Goal: Feedback & Contribution: Leave review/rating

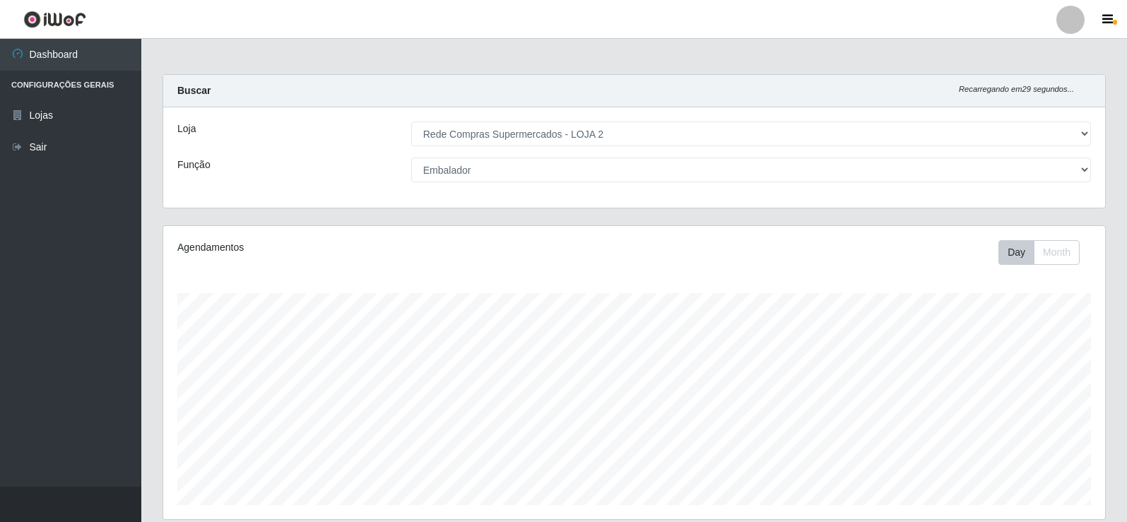
select select "161"
select select "1"
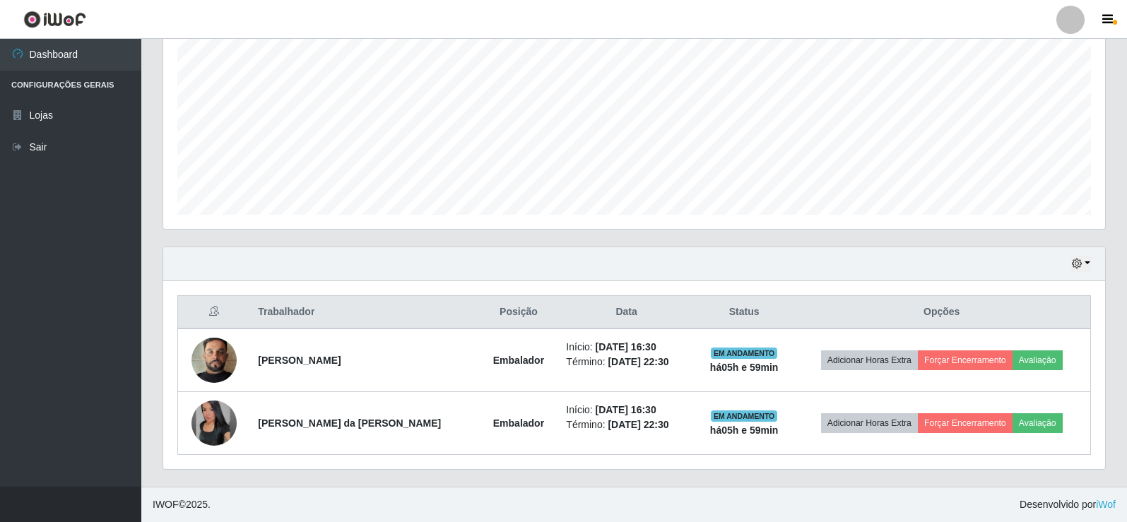
scroll to position [293, 942]
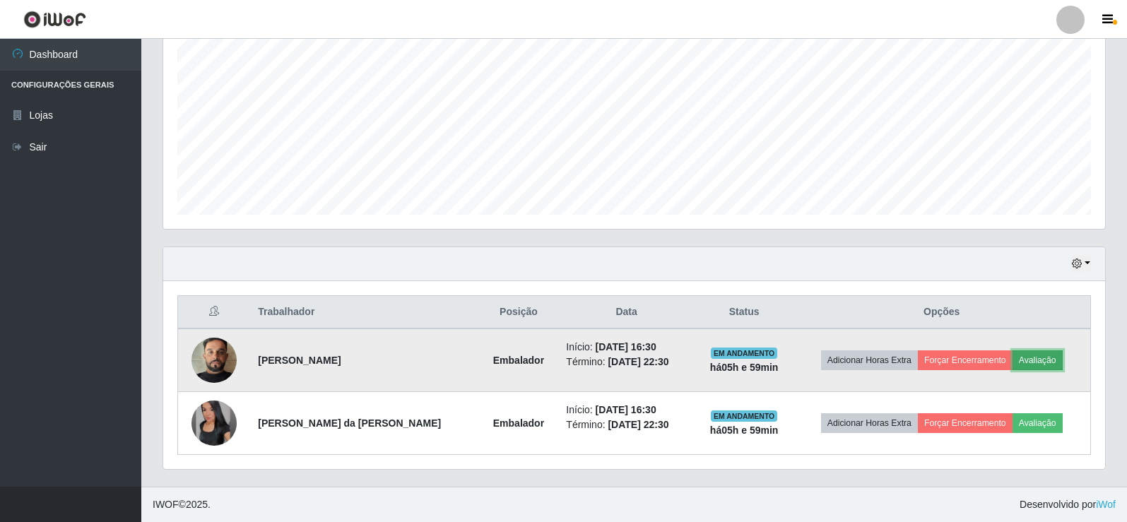
click at [1039, 362] on button "Avaliação" at bounding box center [1038, 360] width 50 height 20
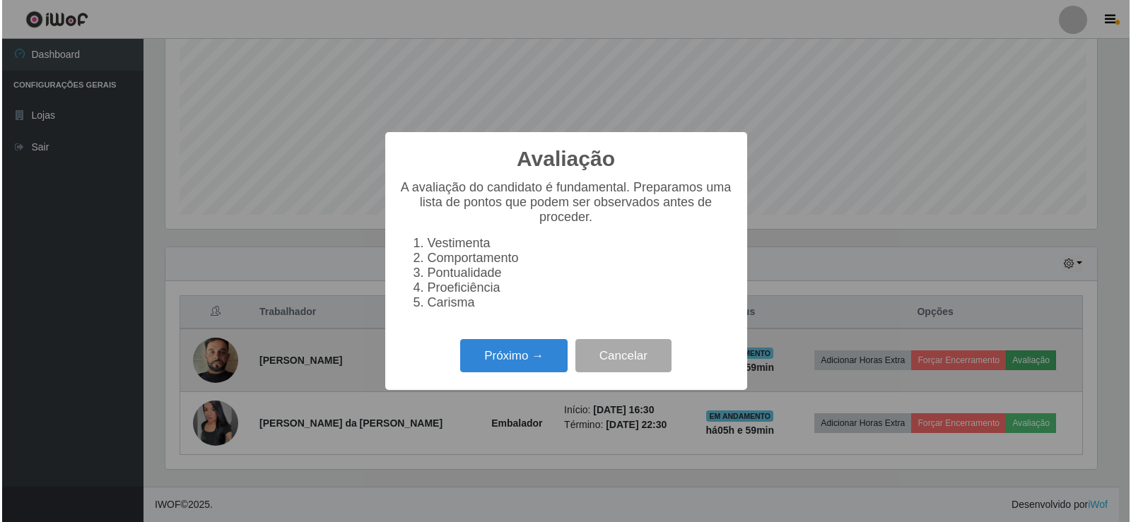
scroll to position [293, 935]
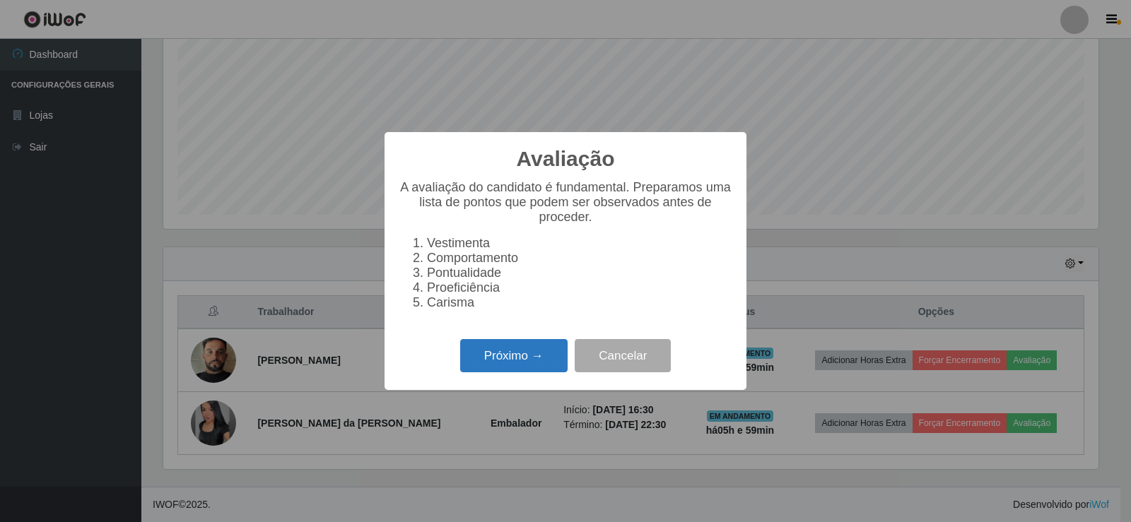
click at [515, 360] on button "Próximo →" at bounding box center [513, 355] width 107 height 33
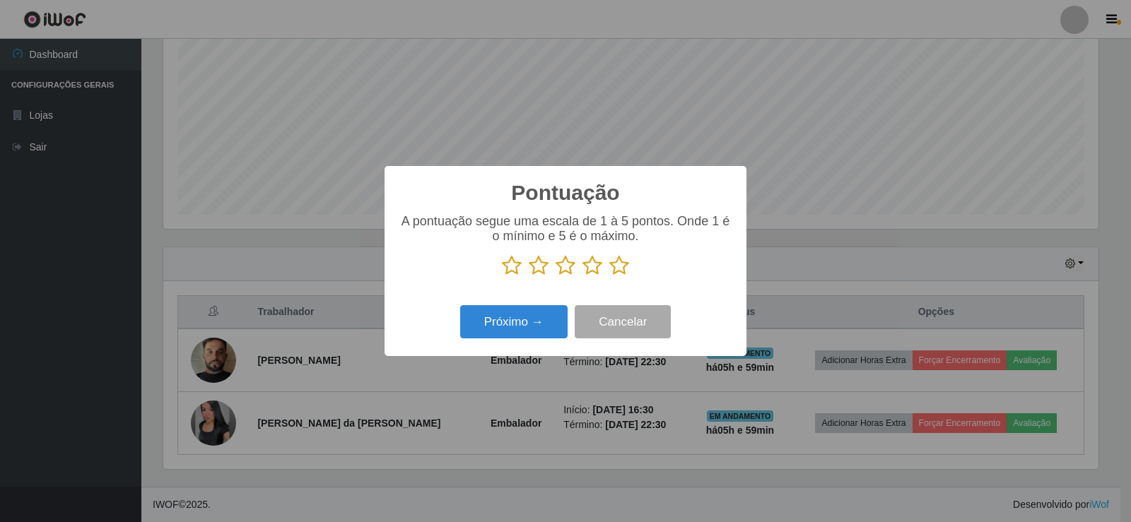
click at [622, 269] on icon at bounding box center [619, 265] width 20 height 21
click at [609, 276] on input "radio" at bounding box center [609, 276] width 0 height 0
click at [538, 325] on button "Próximo →" at bounding box center [513, 321] width 107 height 33
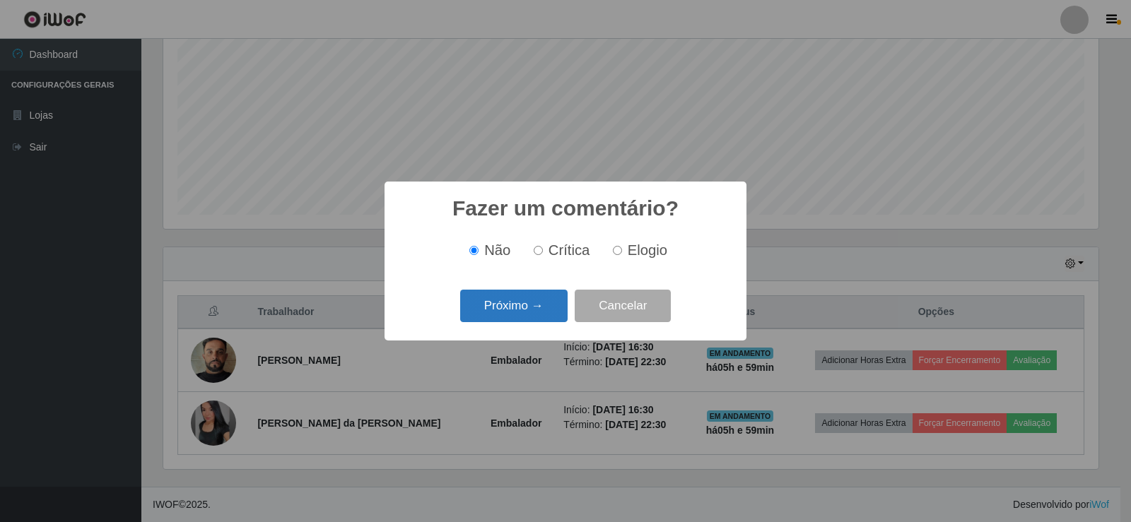
click at [541, 302] on button "Próximo →" at bounding box center [513, 306] width 107 height 33
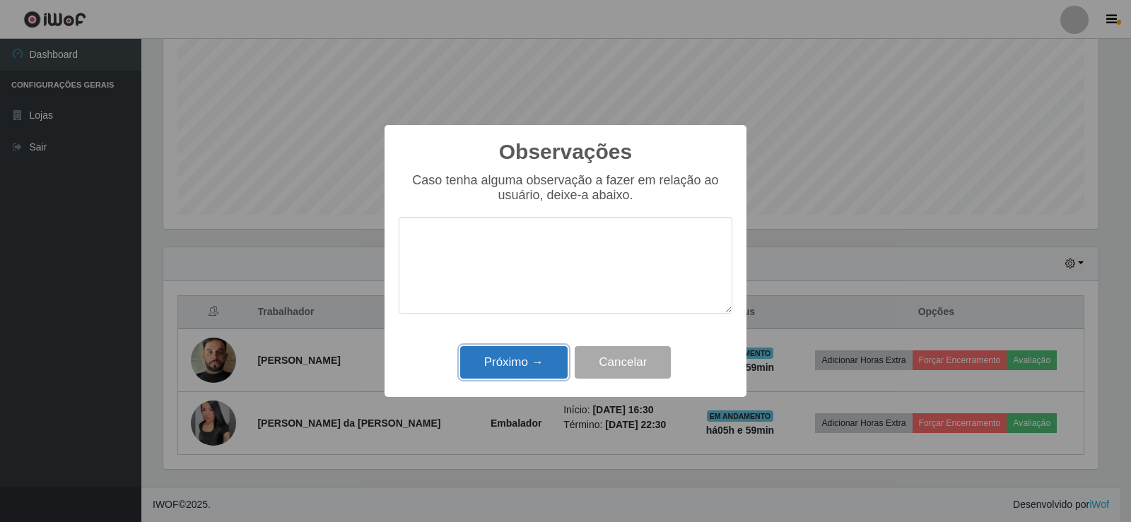
click at [537, 360] on button "Próximo →" at bounding box center [513, 362] width 107 height 33
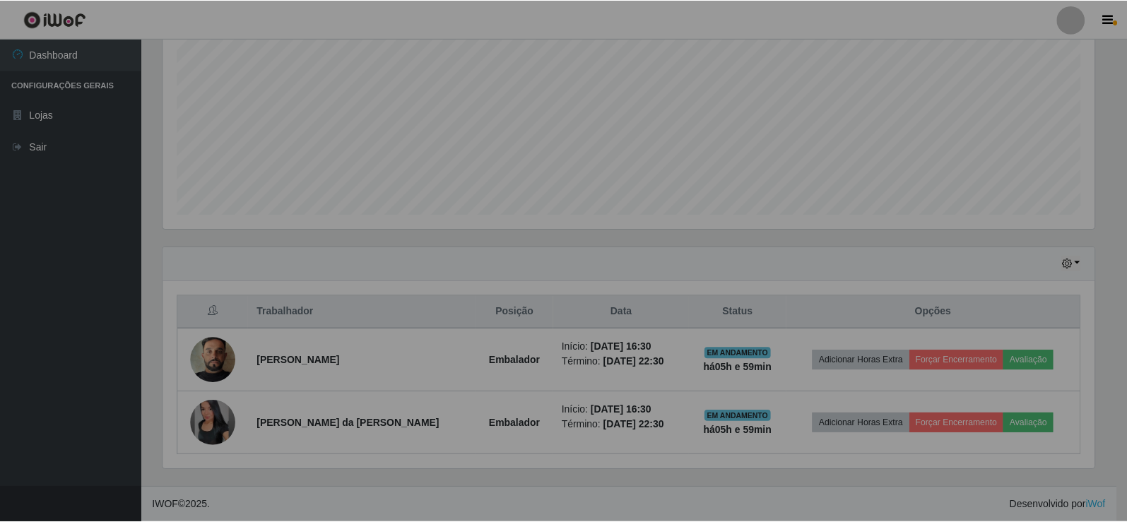
scroll to position [293, 942]
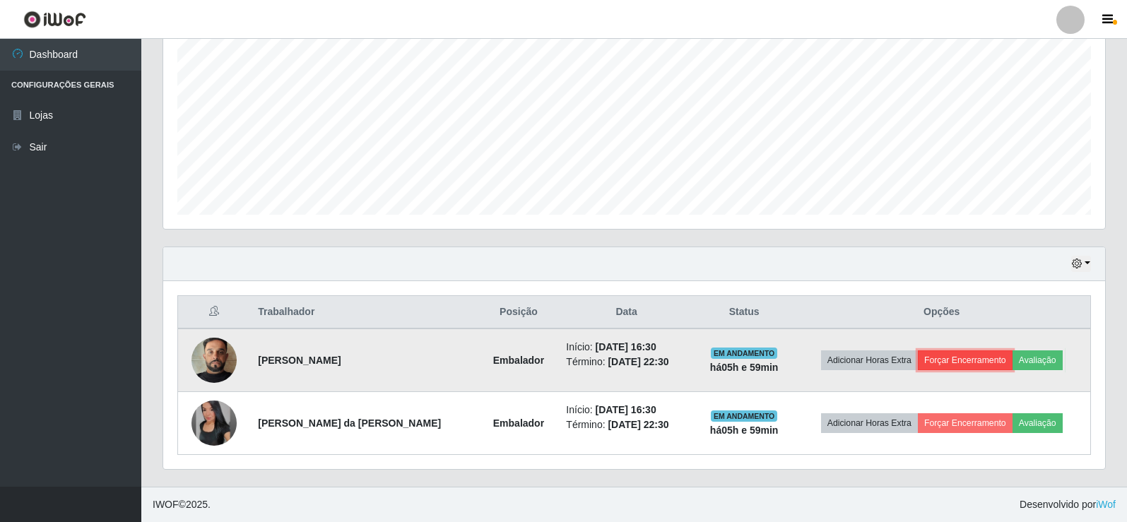
click at [969, 362] on button "Forçar Encerramento" at bounding box center [965, 360] width 95 height 20
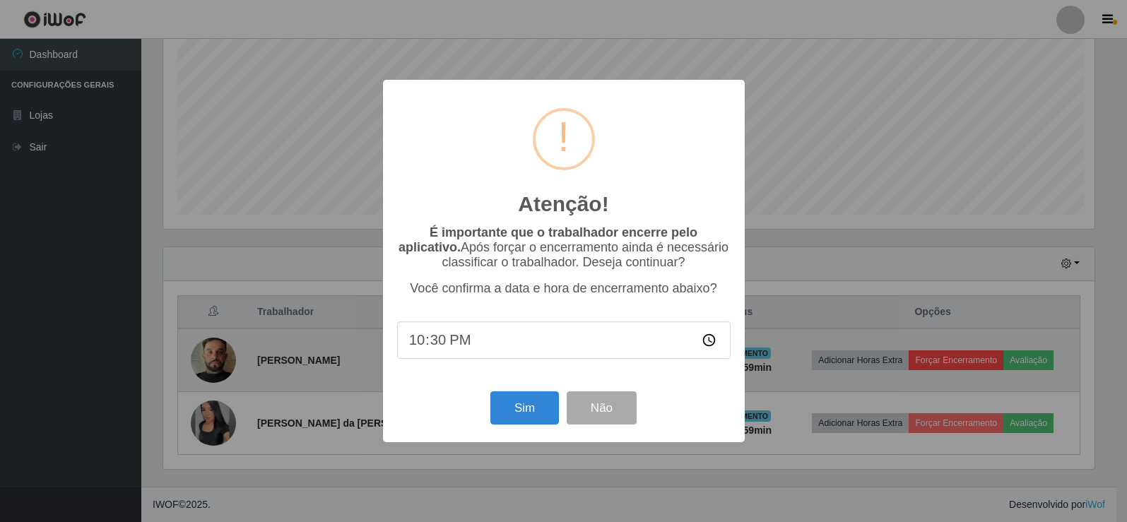
scroll to position [293, 935]
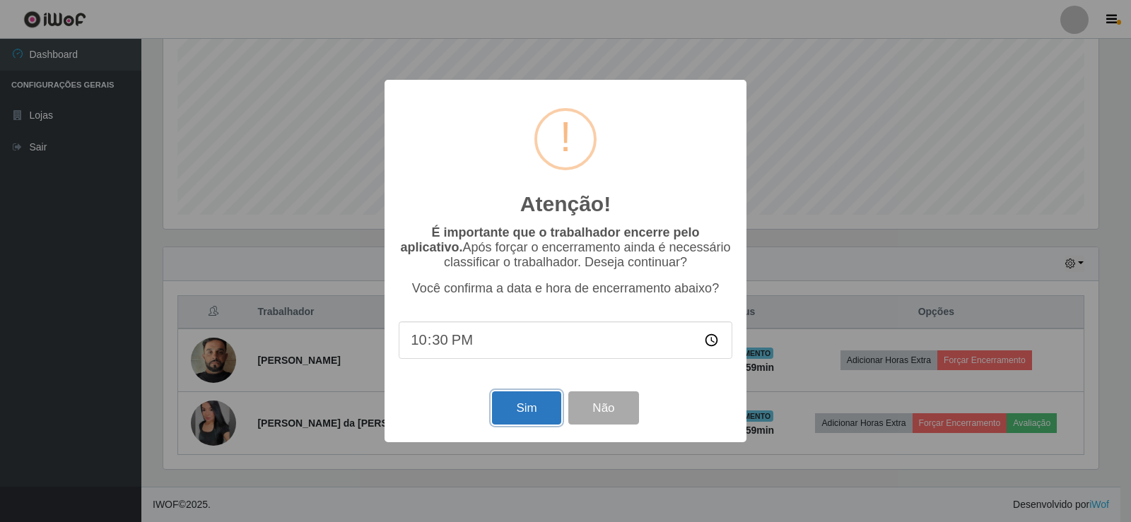
click at [520, 408] on button "Sim" at bounding box center [526, 407] width 69 height 33
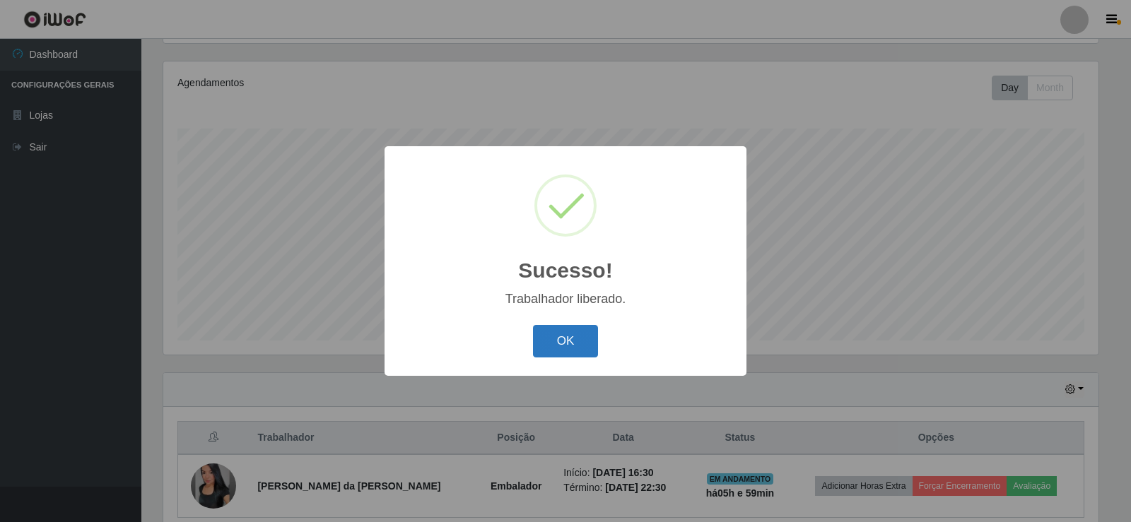
click at [571, 353] on button "OK" at bounding box center [566, 341] width 66 height 33
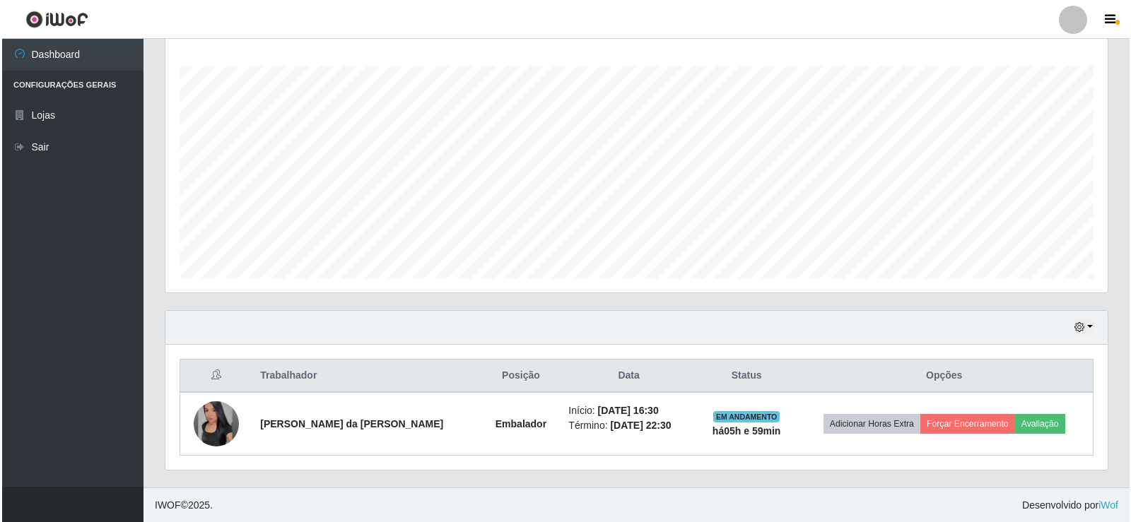
scroll to position [228, 0]
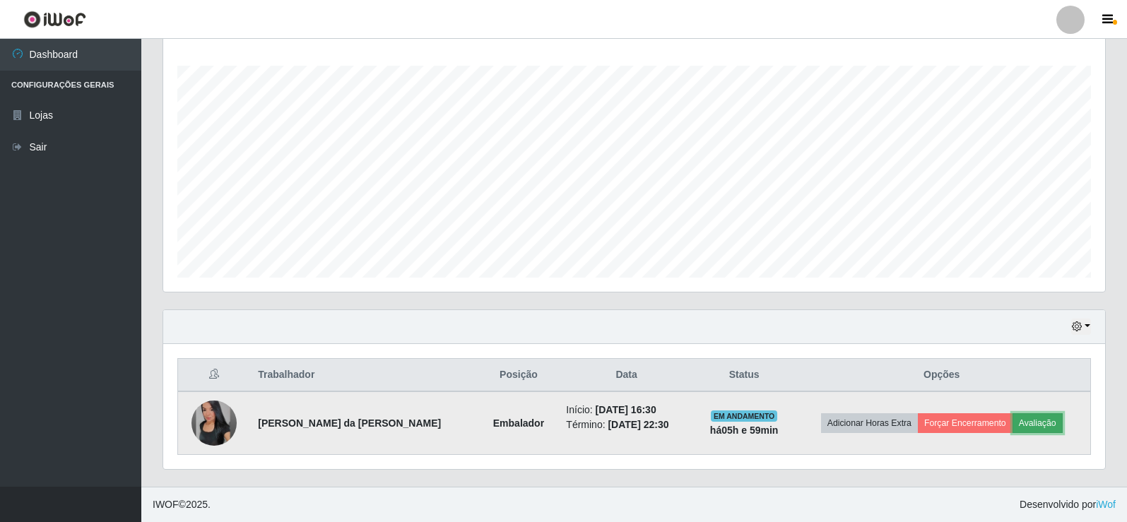
click at [1042, 428] on button "Avaliação" at bounding box center [1038, 423] width 50 height 20
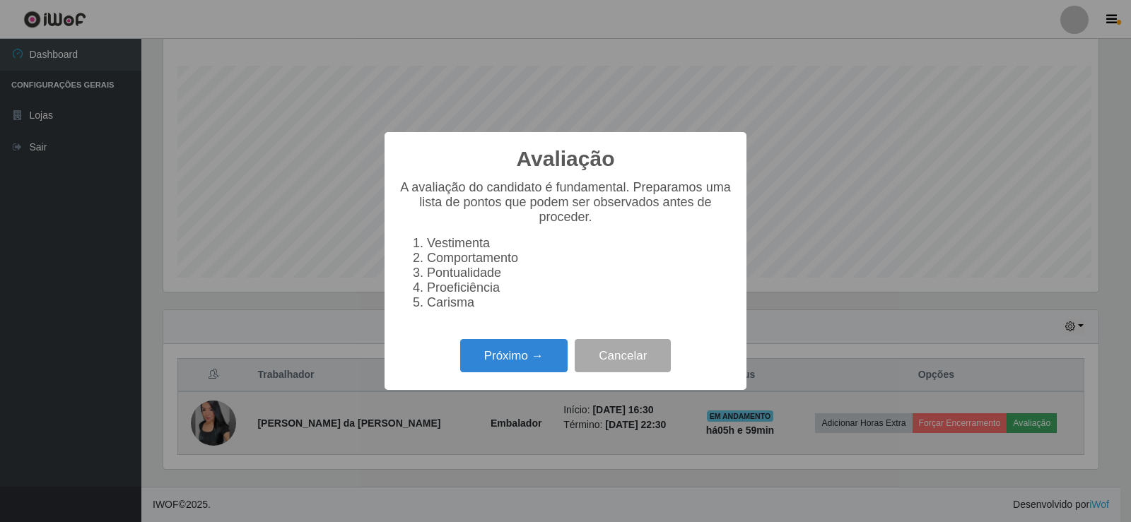
scroll to position [293, 935]
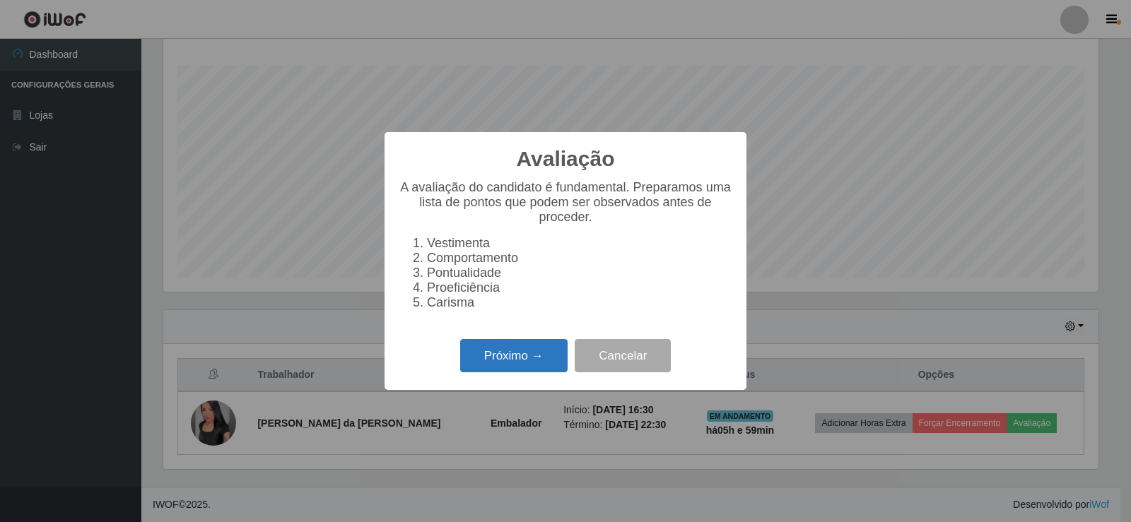
click at [514, 357] on button "Próximo →" at bounding box center [513, 355] width 107 height 33
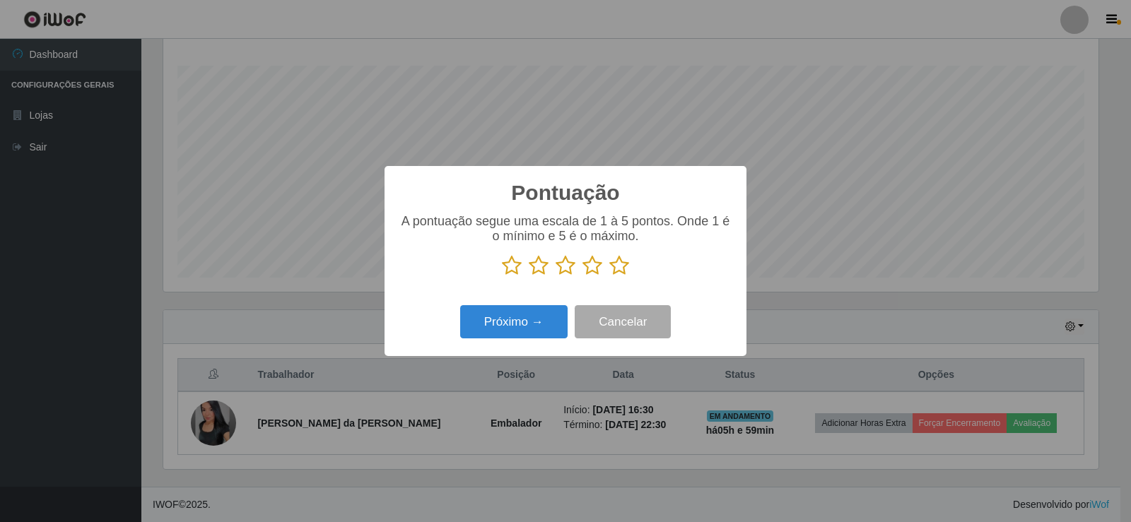
scroll to position [706323, 705681]
click at [514, 324] on button "Próximo →" at bounding box center [513, 321] width 107 height 33
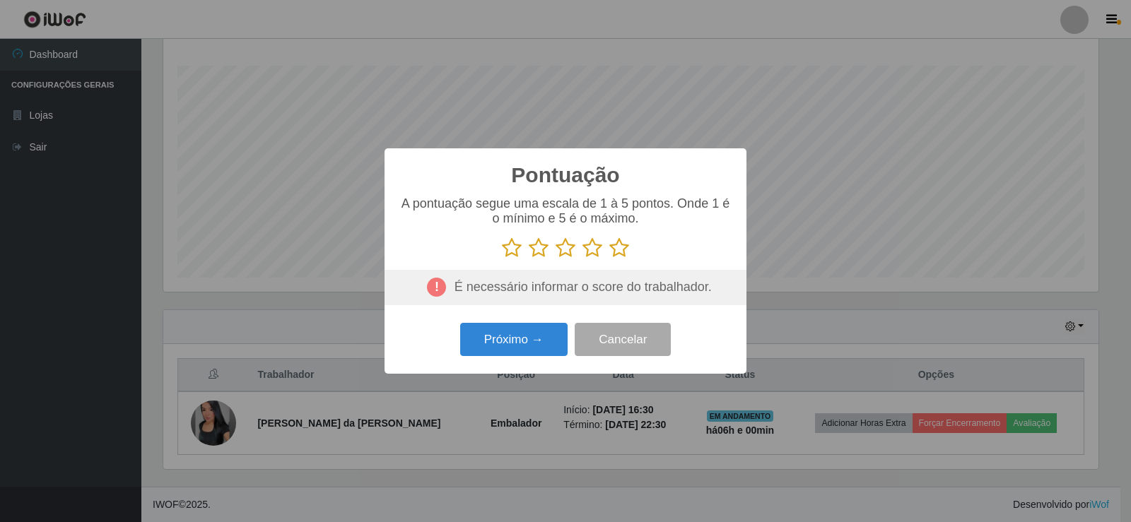
click at [613, 249] on icon at bounding box center [619, 247] width 20 height 21
click at [609, 259] on input "radio" at bounding box center [609, 259] width 0 height 0
click at [530, 342] on button "Próximo →" at bounding box center [513, 339] width 107 height 33
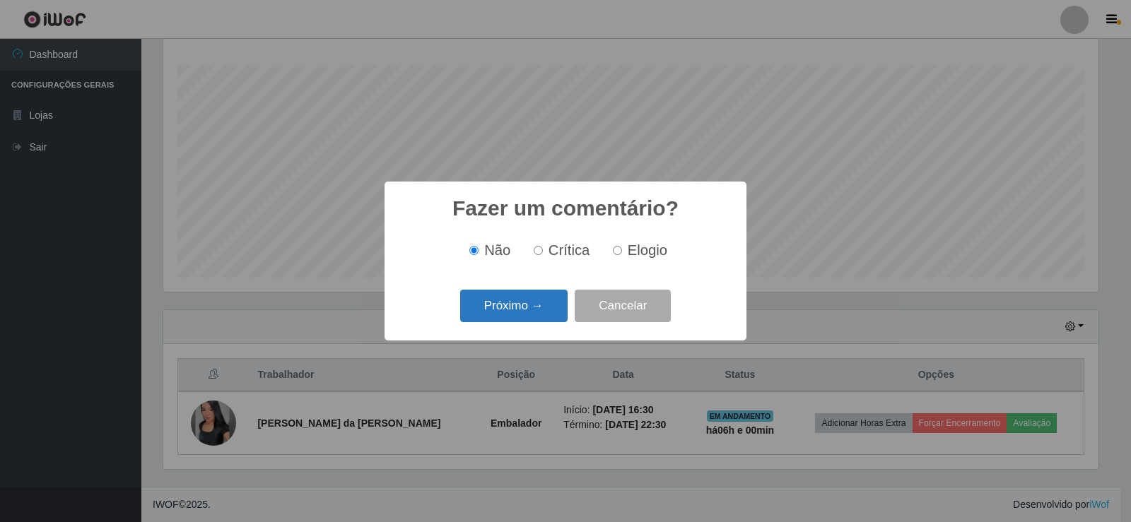
click at [527, 314] on button "Próximo →" at bounding box center [513, 306] width 107 height 33
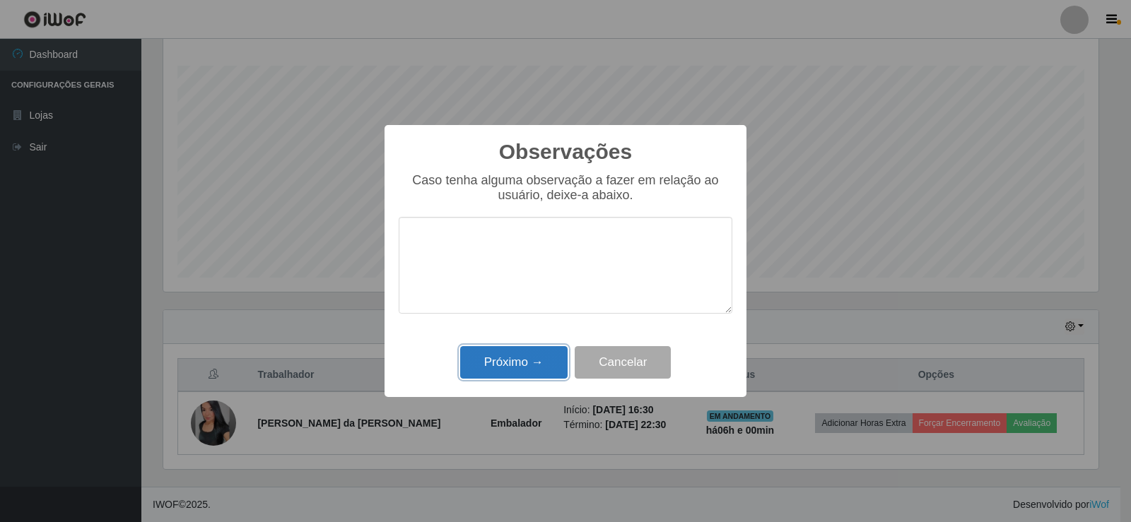
click at [531, 360] on button "Próximo →" at bounding box center [513, 362] width 107 height 33
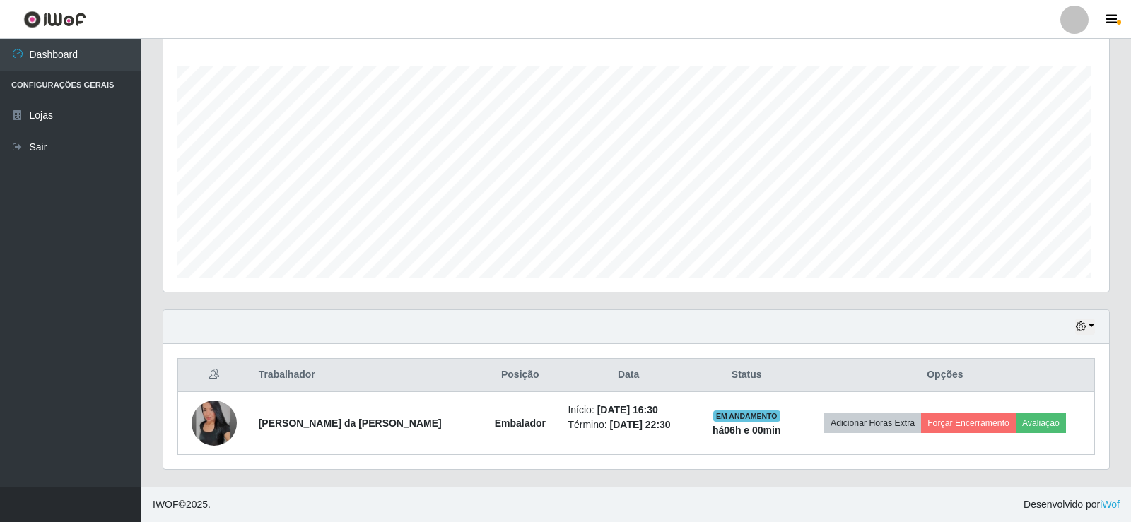
scroll to position [293, 942]
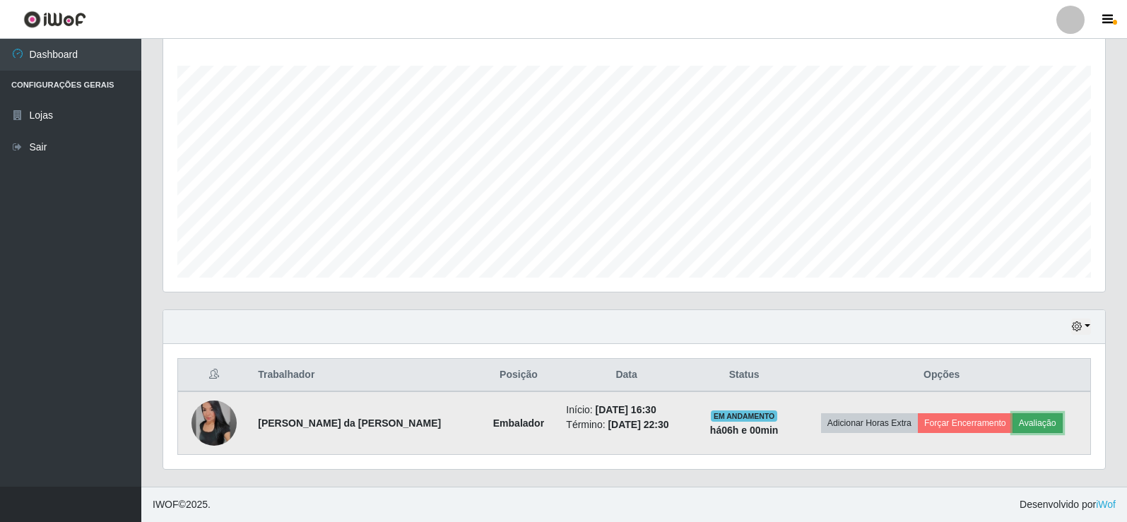
click at [1024, 421] on button "Avaliação" at bounding box center [1038, 423] width 50 height 20
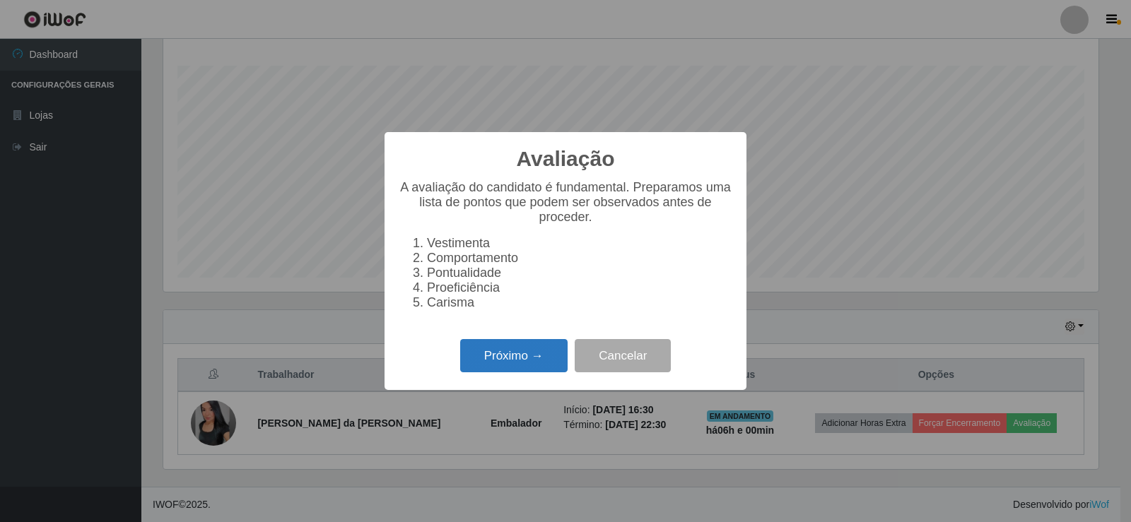
click at [545, 372] on button "Próximo →" at bounding box center [513, 355] width 107 height 33
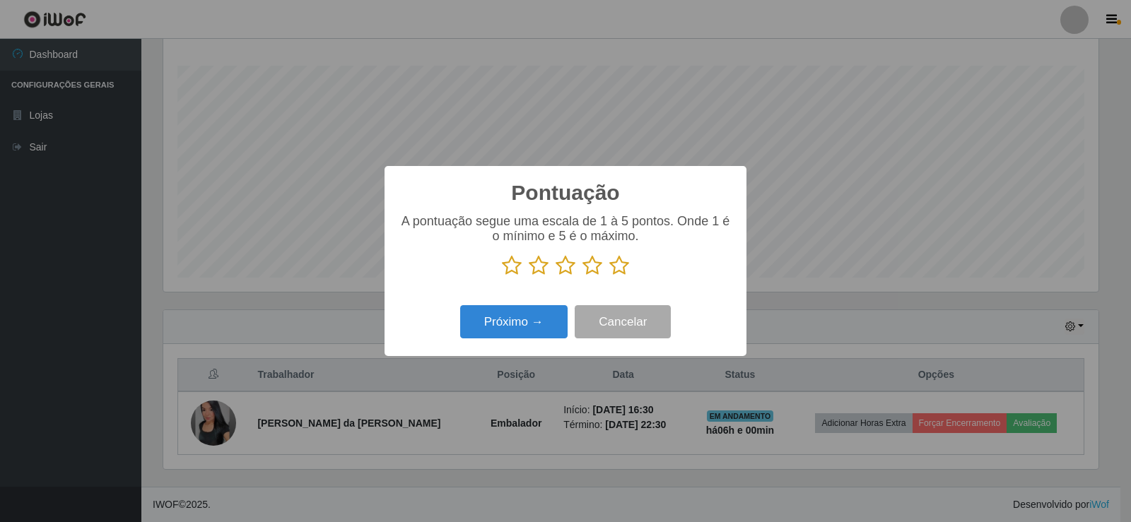
click at [618, 271] on icon at bounding box center [619, 265] width 20 height 21
click at [609, 276] on input "radio" at bounding box center [609, 276] width 0 height 0
click at [549, 324] on button "Próximo →" at bounding box center [513, 321] width 107 height 33
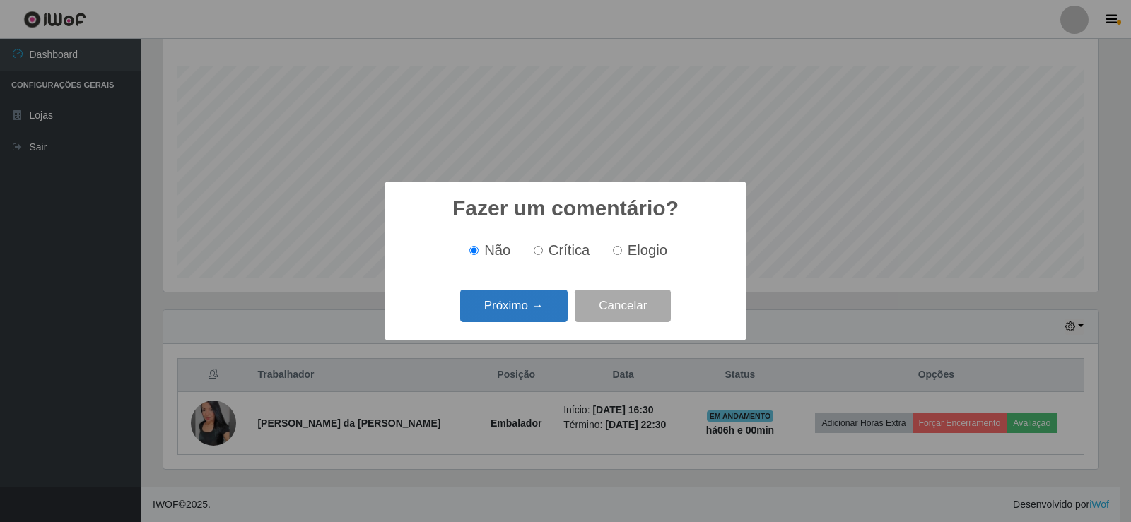
click at [549, 314] on button "Próximo →" at bounding box center [513, 306] width 107 height 33
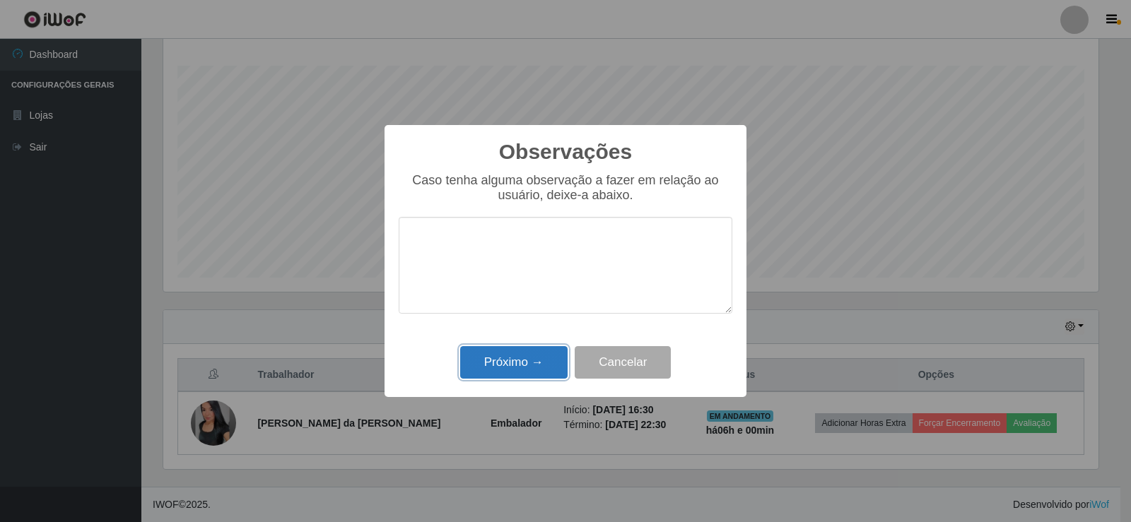
click at [534, 368] on button "Próximo →" at bounding box center [513, 362] width 107 height 33
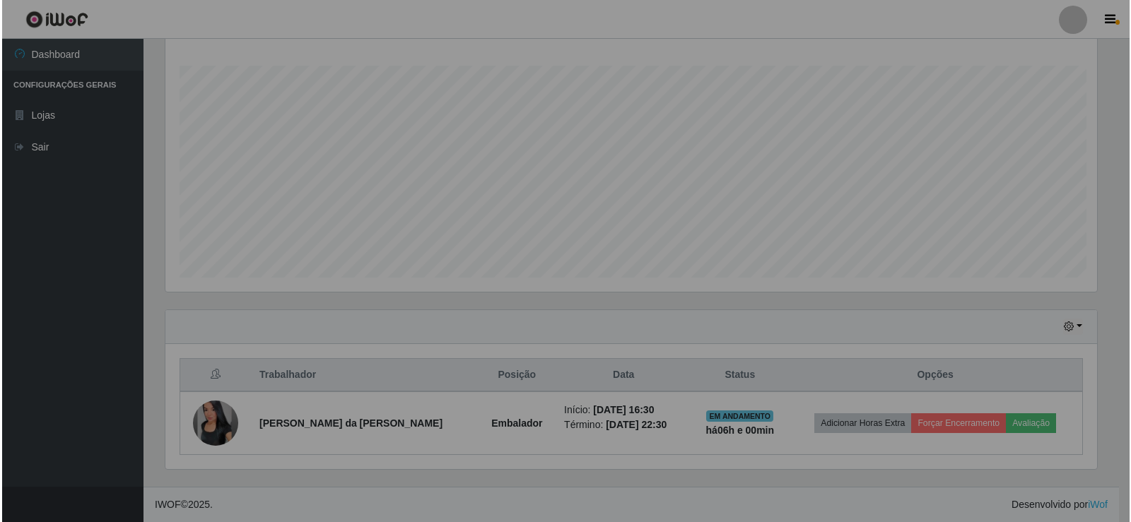
scroll to position [293, 942]
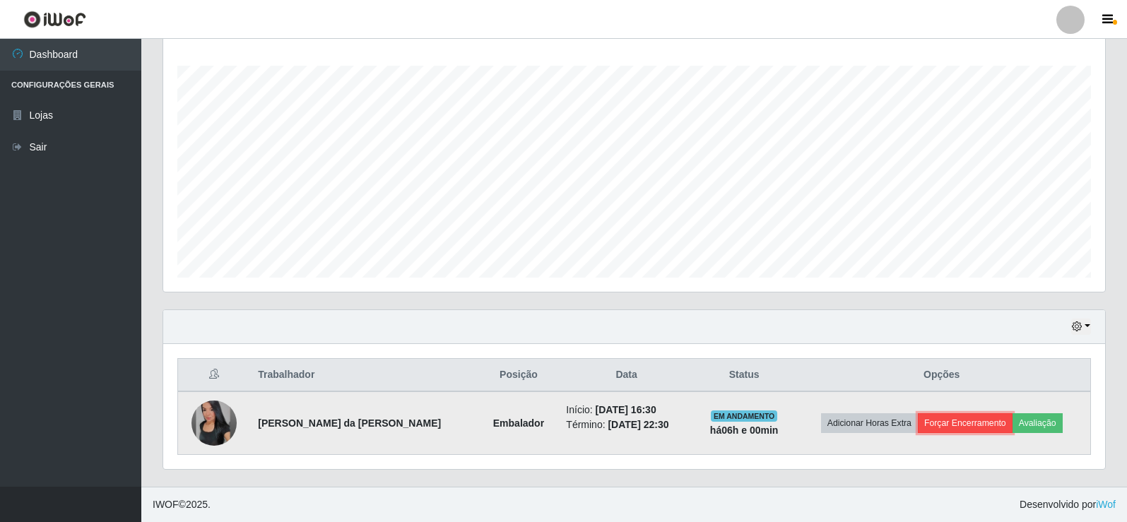
click at [995, 425] on button "Forçar Encerramento" at bounding box center [965, 423] width 95 height 20
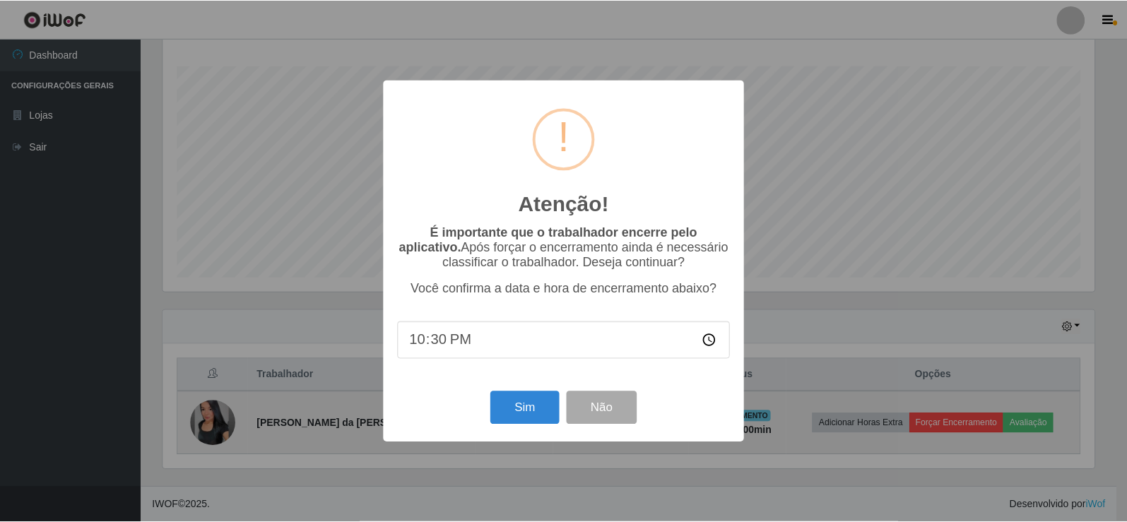
scroll to position [293, 935]
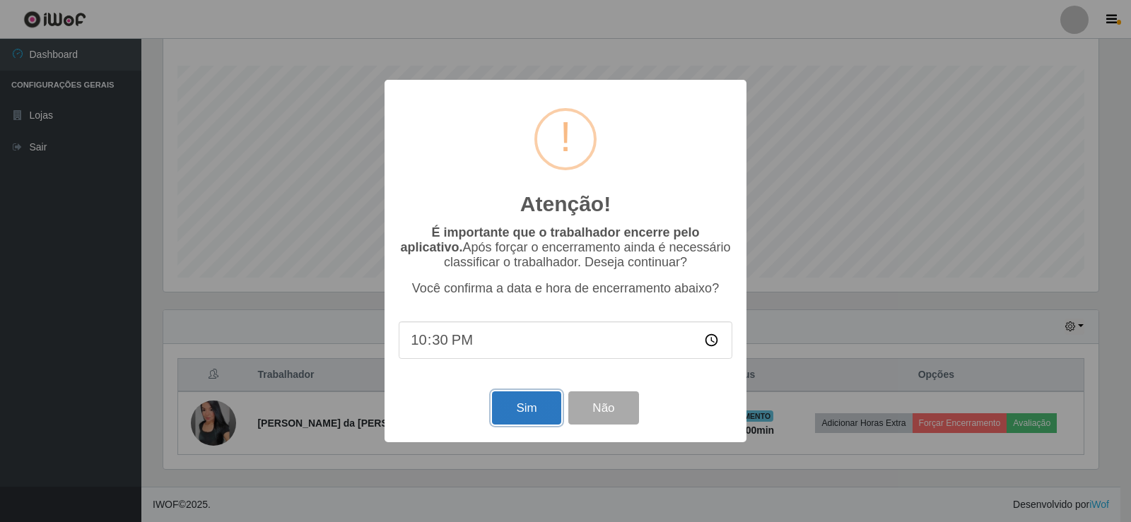
click at [536, 419] on button "Sim" at bounding box center [526, 407] width 69 height 33
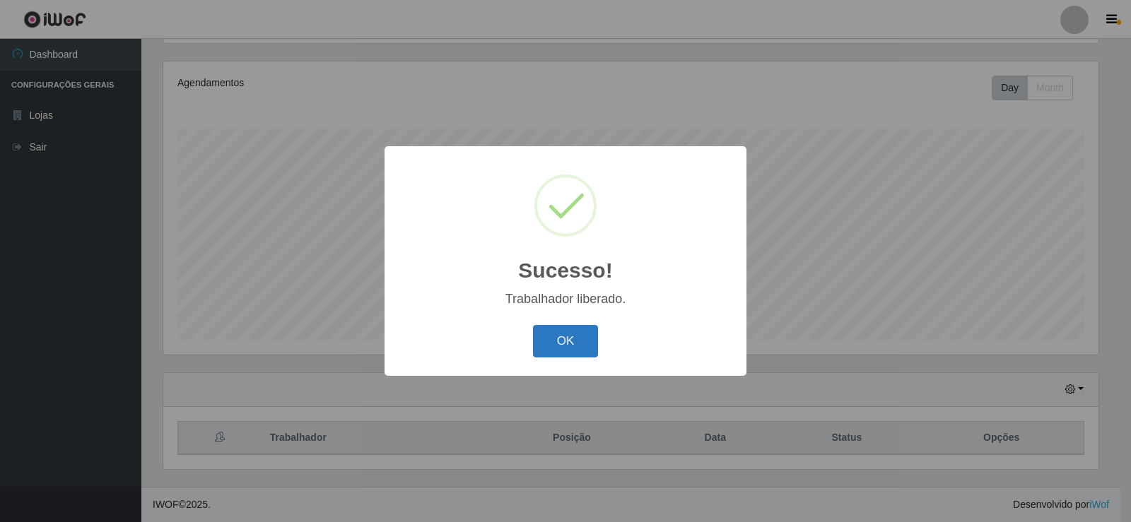
click at [558, 340] on button "OK" at bounding box center [566, 341] width 66 height 33
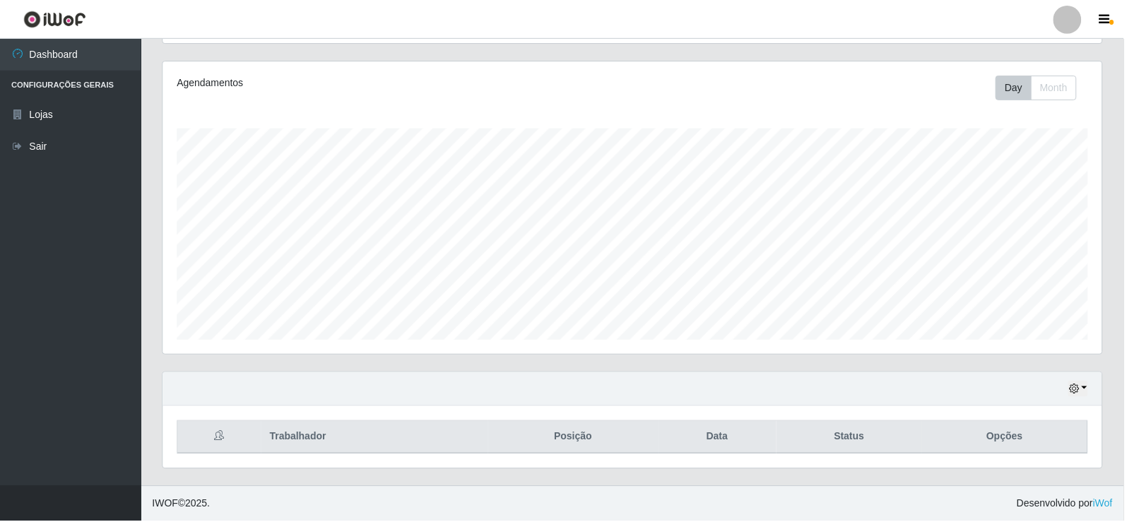
scroll to position [0, 0]
